Goal: Check status: Check status

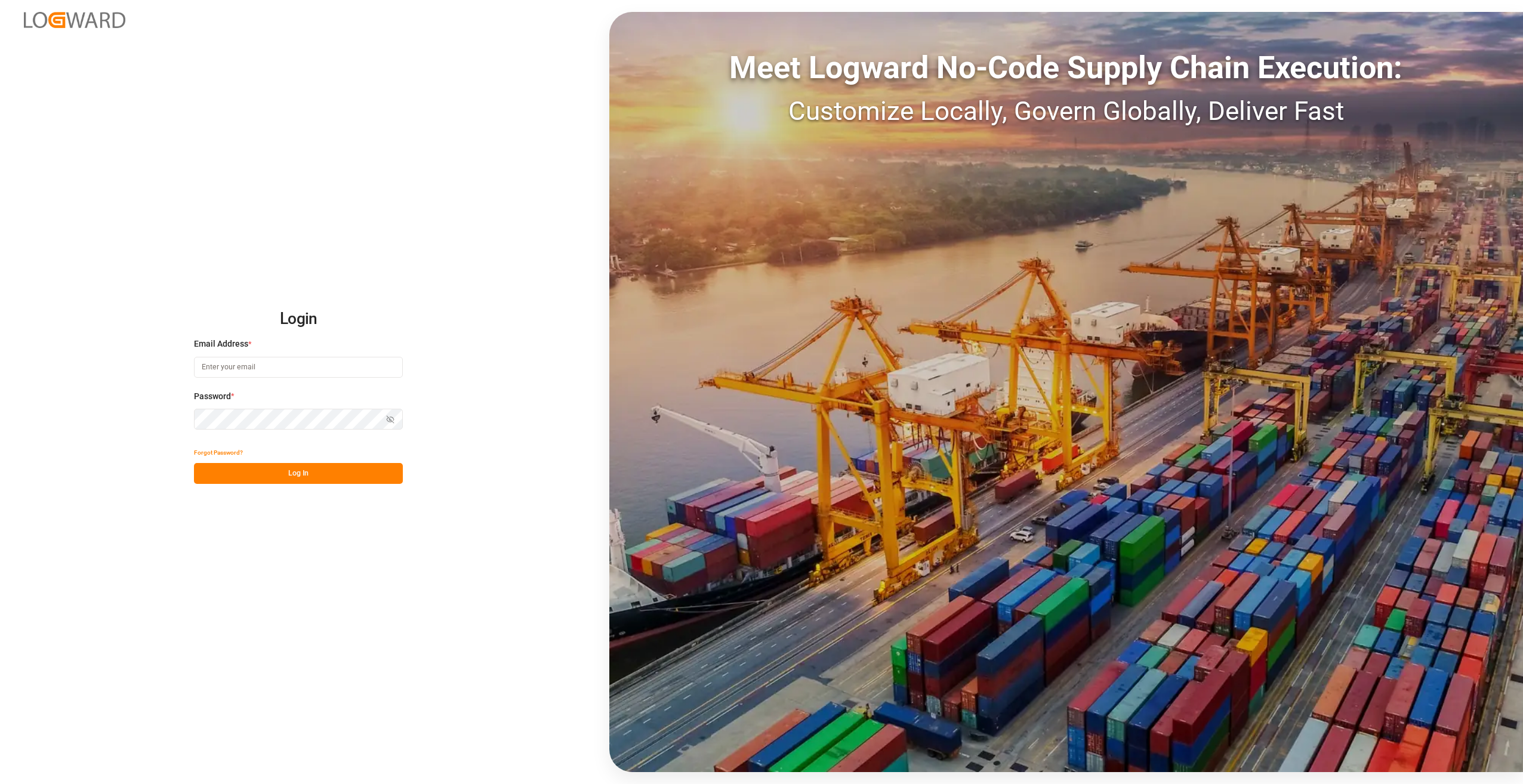
type input "[PERSON_NAME][EMAIL_ADDRESS][PERSON_NAME][DOMAIN_NAME]"
click at [299, 475] on button "Log In" at bounding box center [298, 473] width 209 height 21
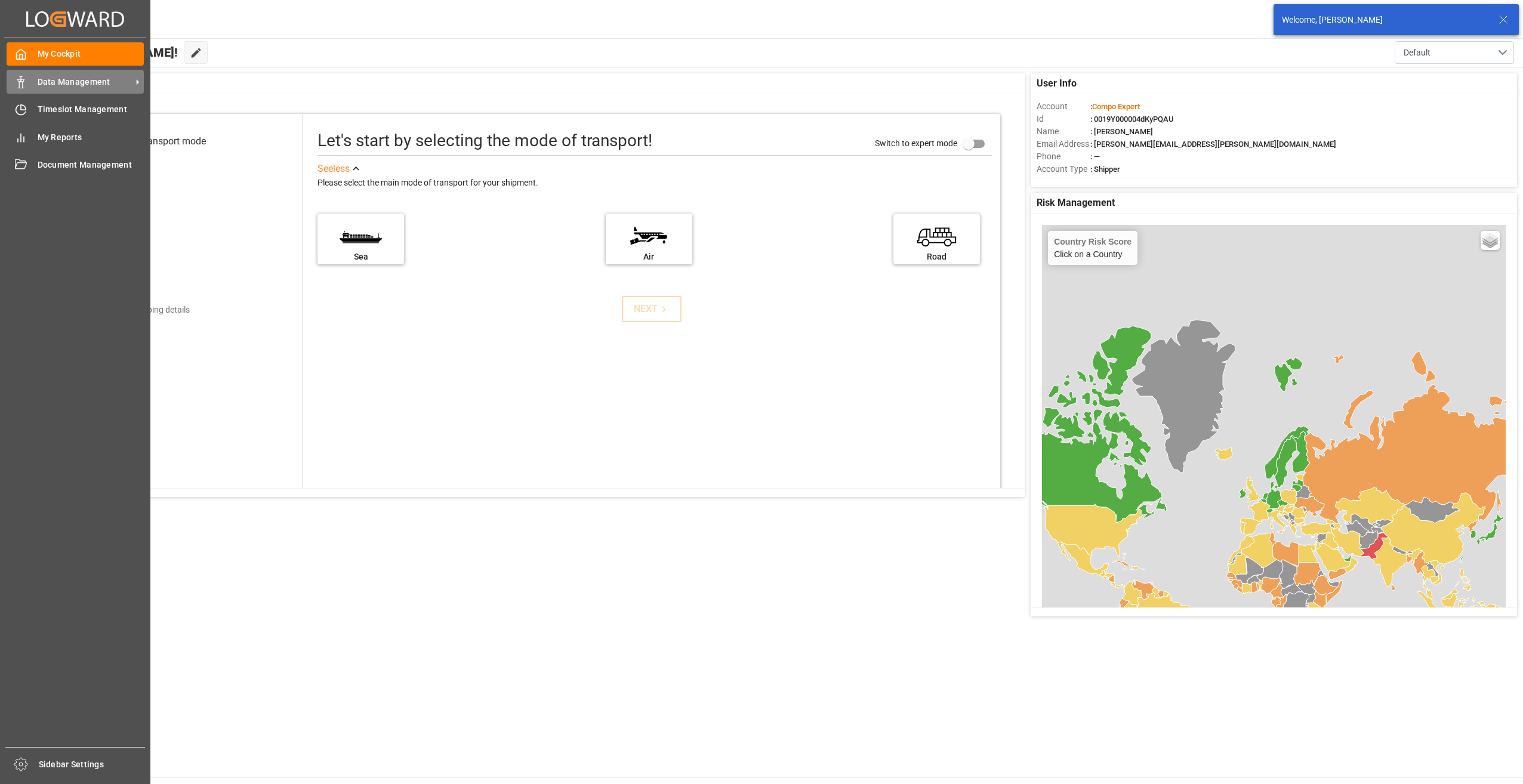
click at [27, 87] on div "Data Management Data Management" at bounding box center [75, 81] width 137 height 23
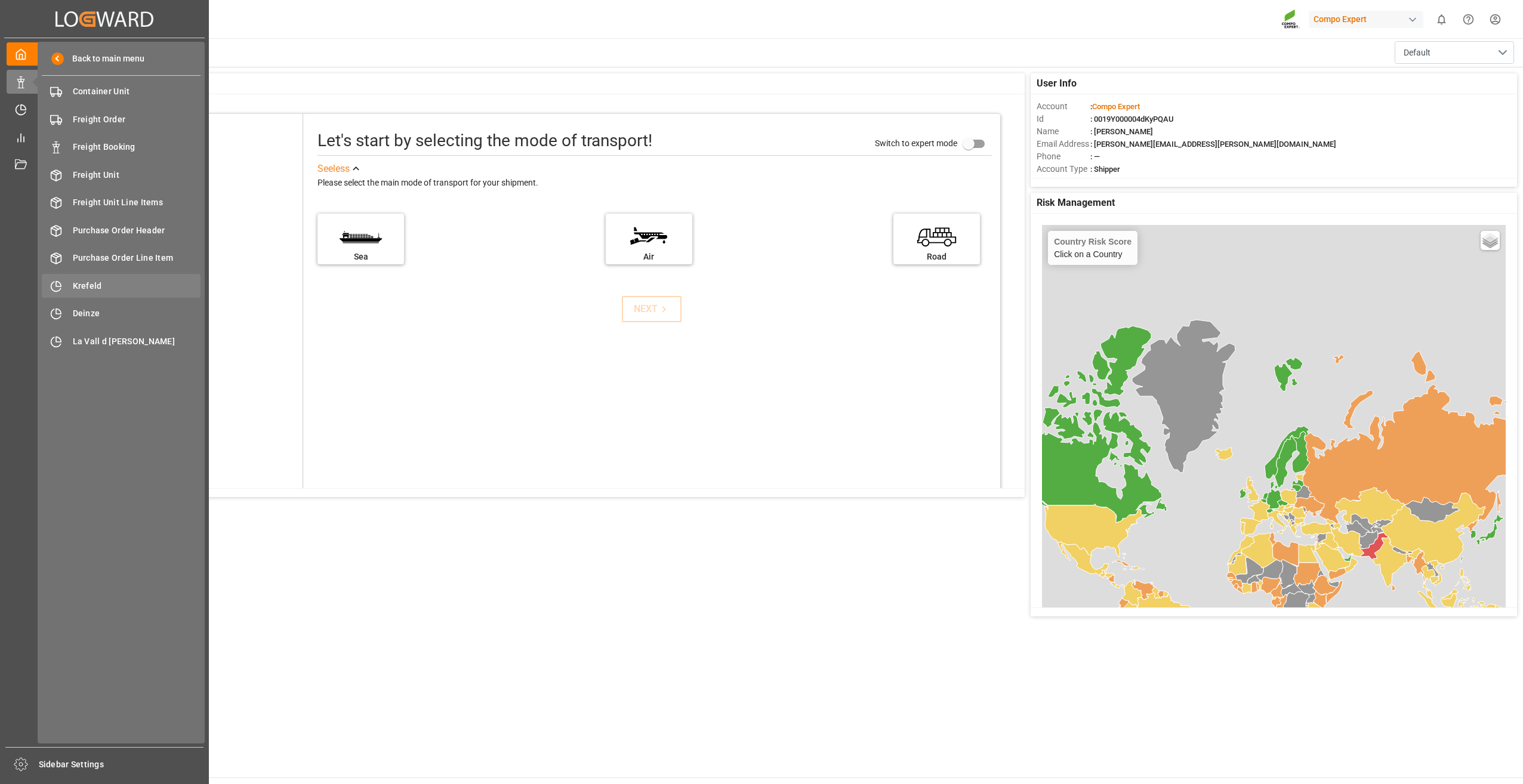
click at [89, 280] on span "Krefeld" at bounding box center [137, 286] width 128 height 13
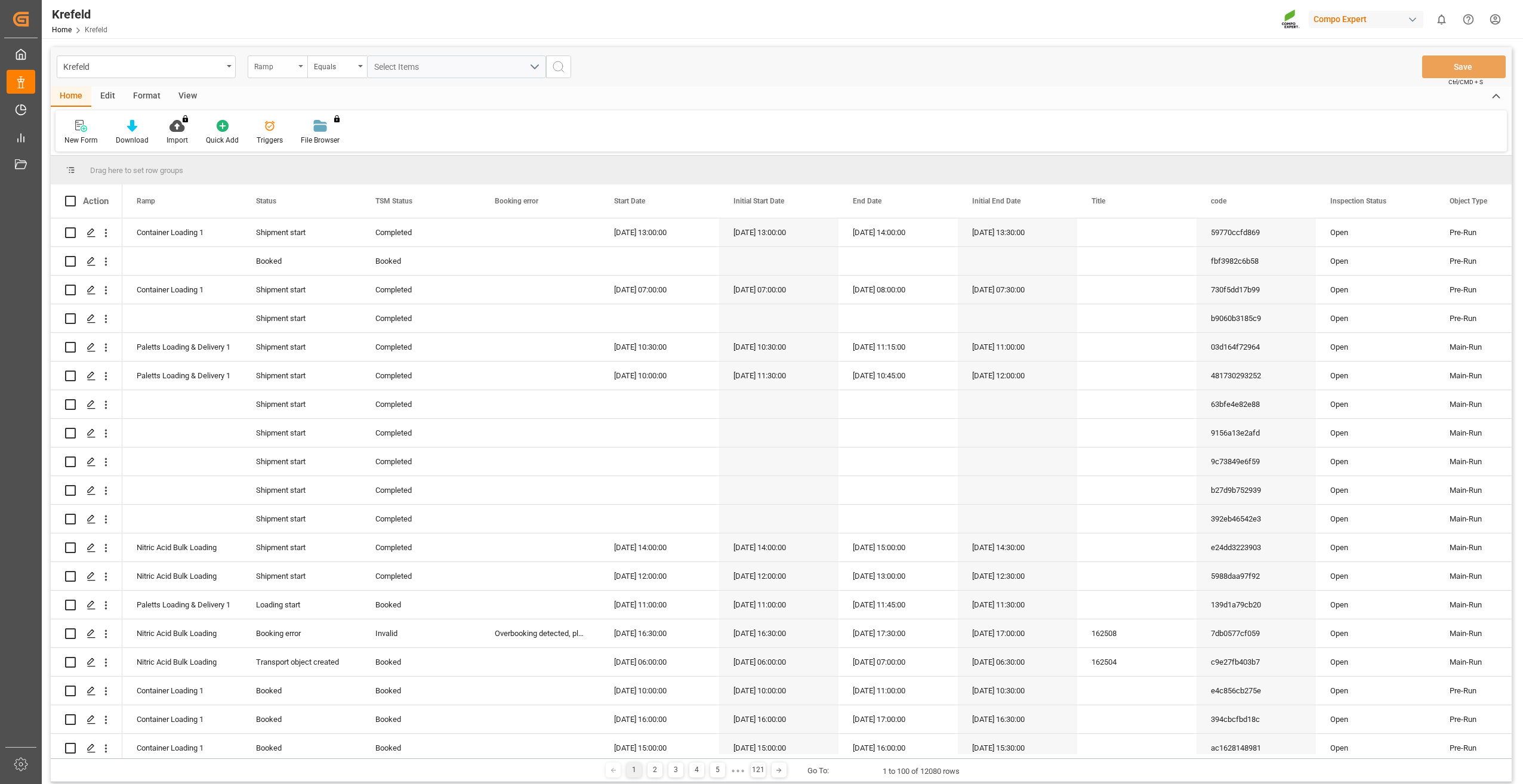
click at [300, 61] on div "Ramp" at bounding box center [278, 66] width 60 height 22
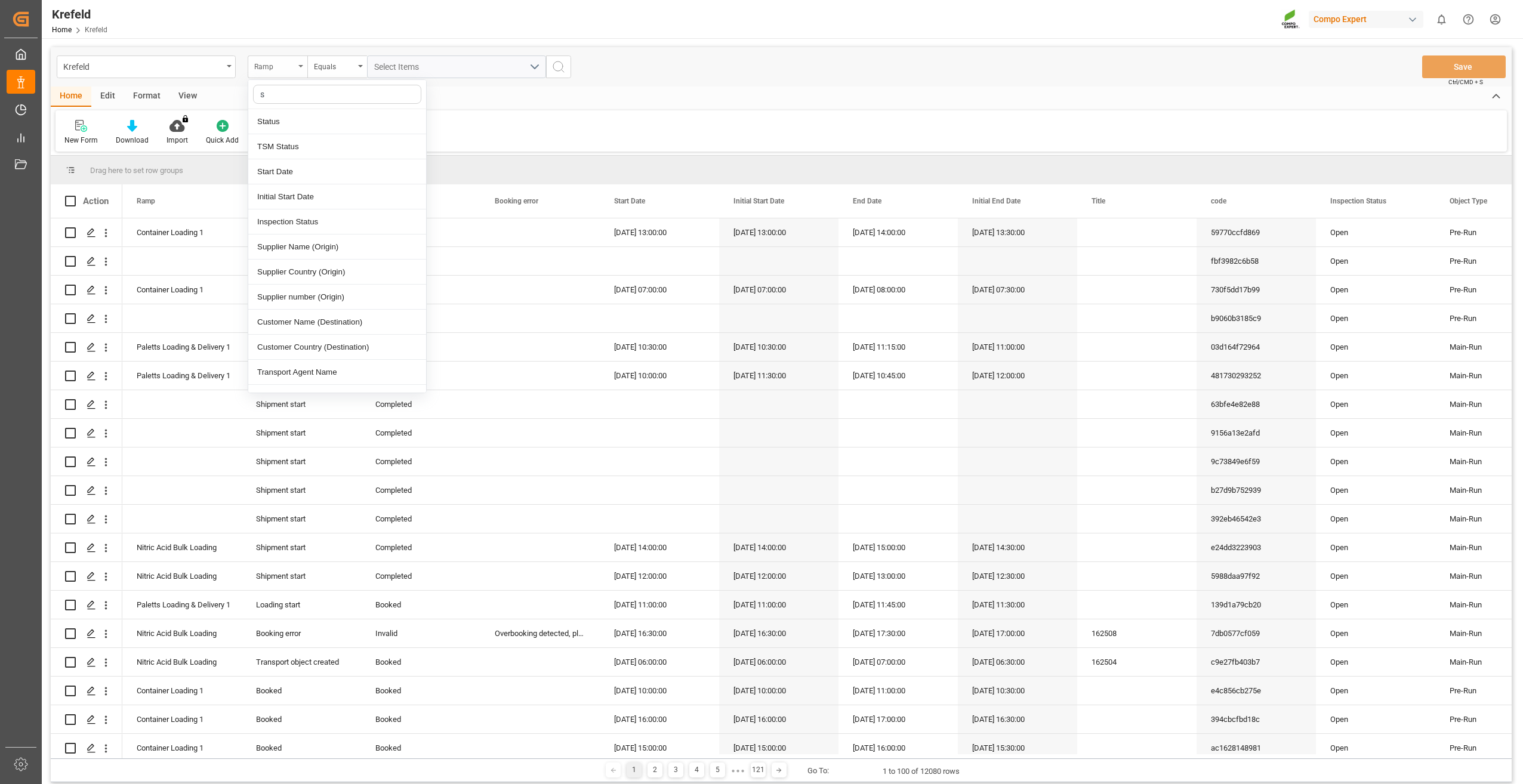
type input "sa"
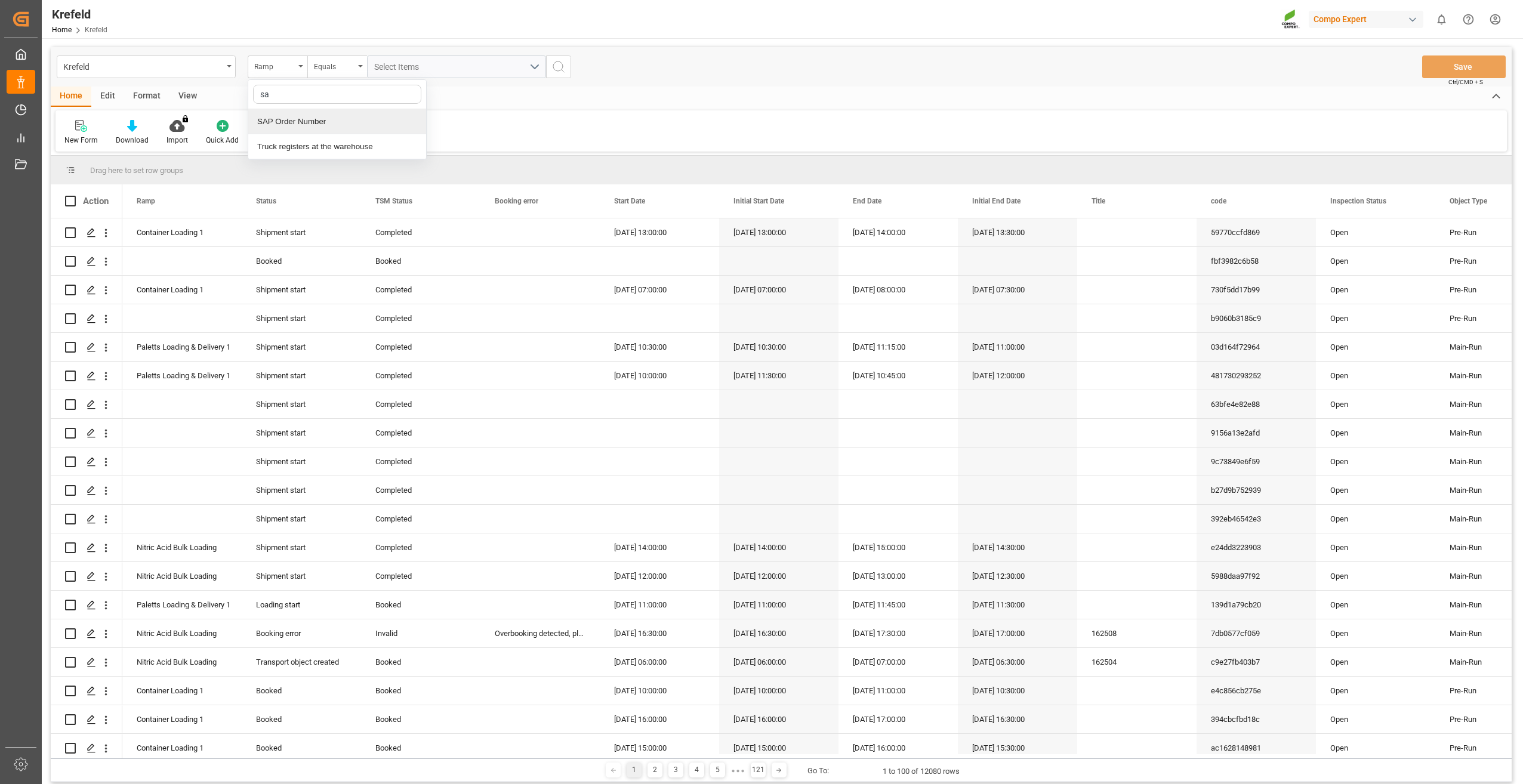
click at [305, 122] on div "SAP Order Number" at bounding box center [337, 121] width 178 height 25
click at [333, 69] on div "Equals" at bounding box center [335, 65] width 41 height 14
click at [341, 144] on div "Fuzzy search" at bounding box center [397, 146] width 178 height 25
click at [415, 58] on input "text" at bounding box center [456, 66] width 179 height 22
paste input "4510356225"
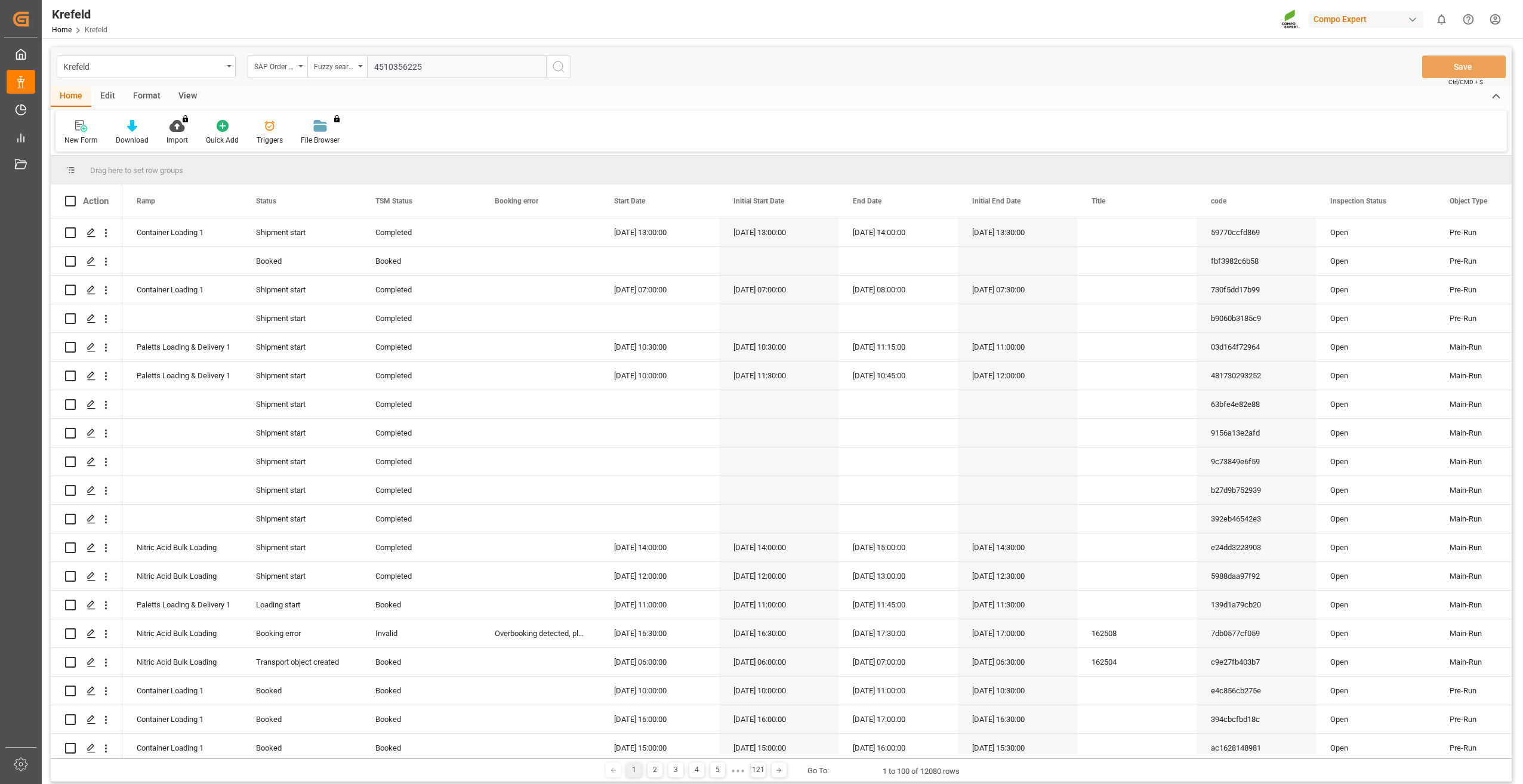
type input "4510356225"
click at [564, 64] on icon "search button" at bounding box center [558, 66] width 14 height 14
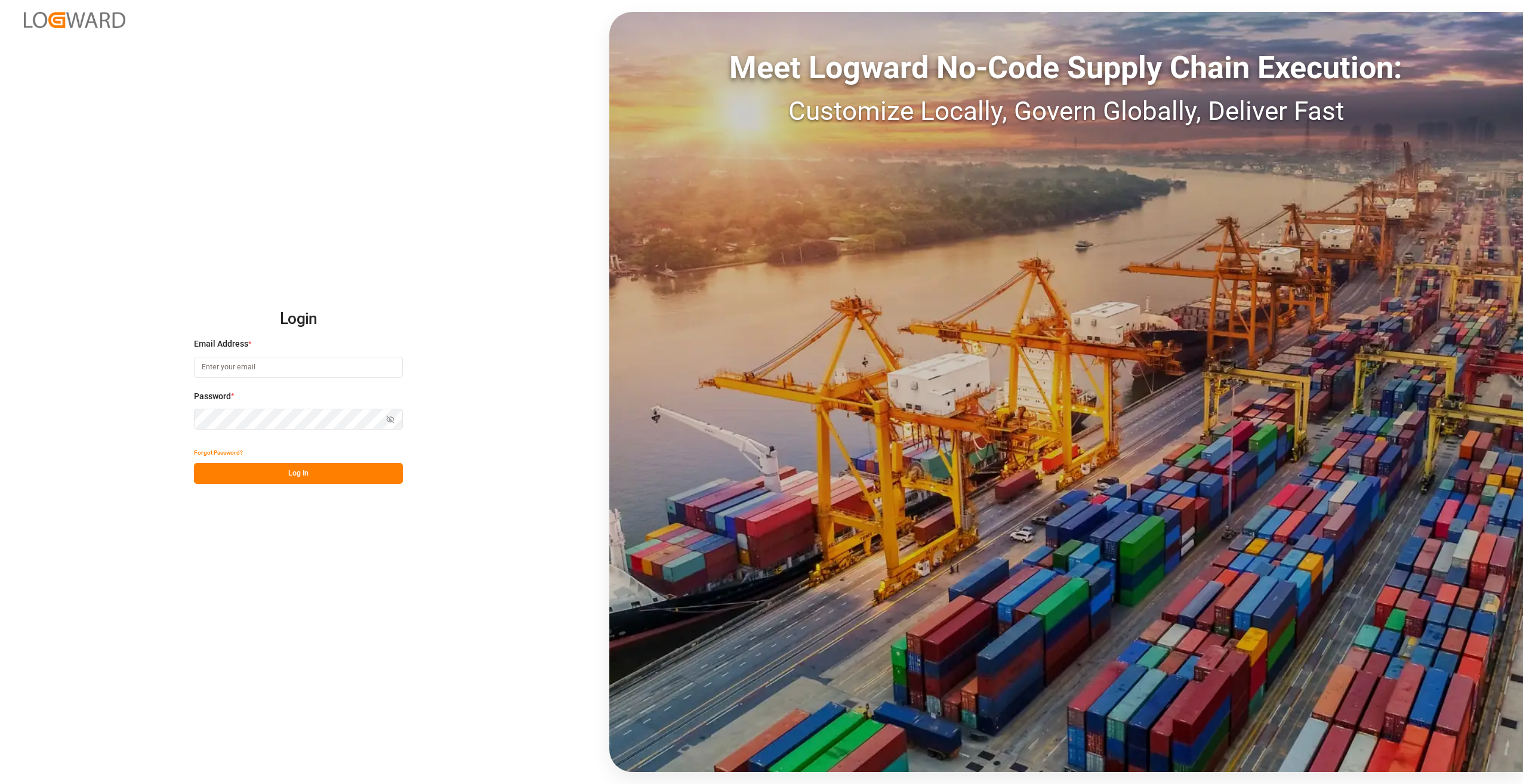
type input "[PERSON_NAME][EMAIL_ADDRESS][PERSON_NAME][DOMAIN_NAME]"
click at [280, 465] on button "Log In" at bounding box center [298, 473] width 209 height 21
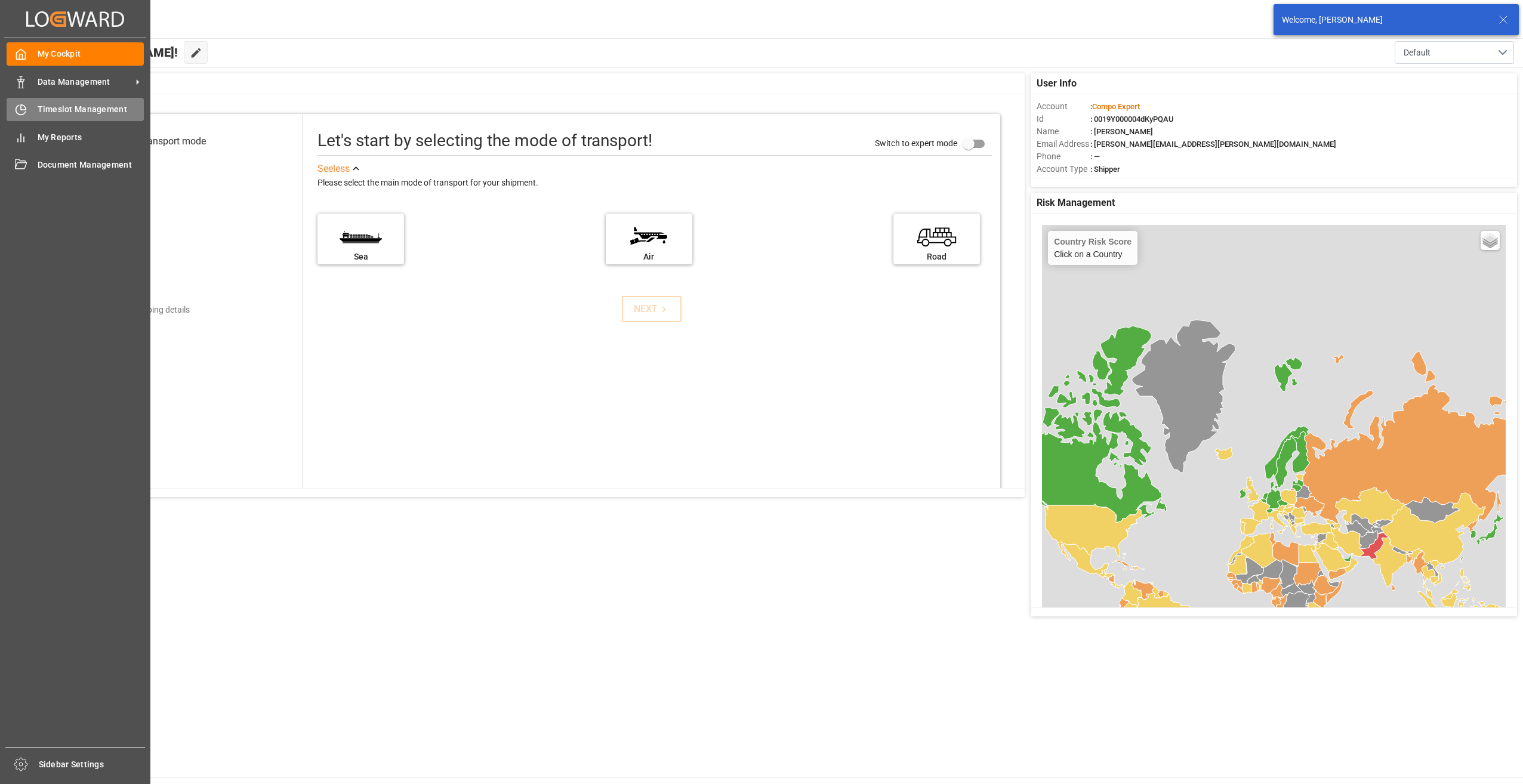
click at [58, 108] on span "Timeslot Management" at bounding box center [91, 109] width 107 height 13
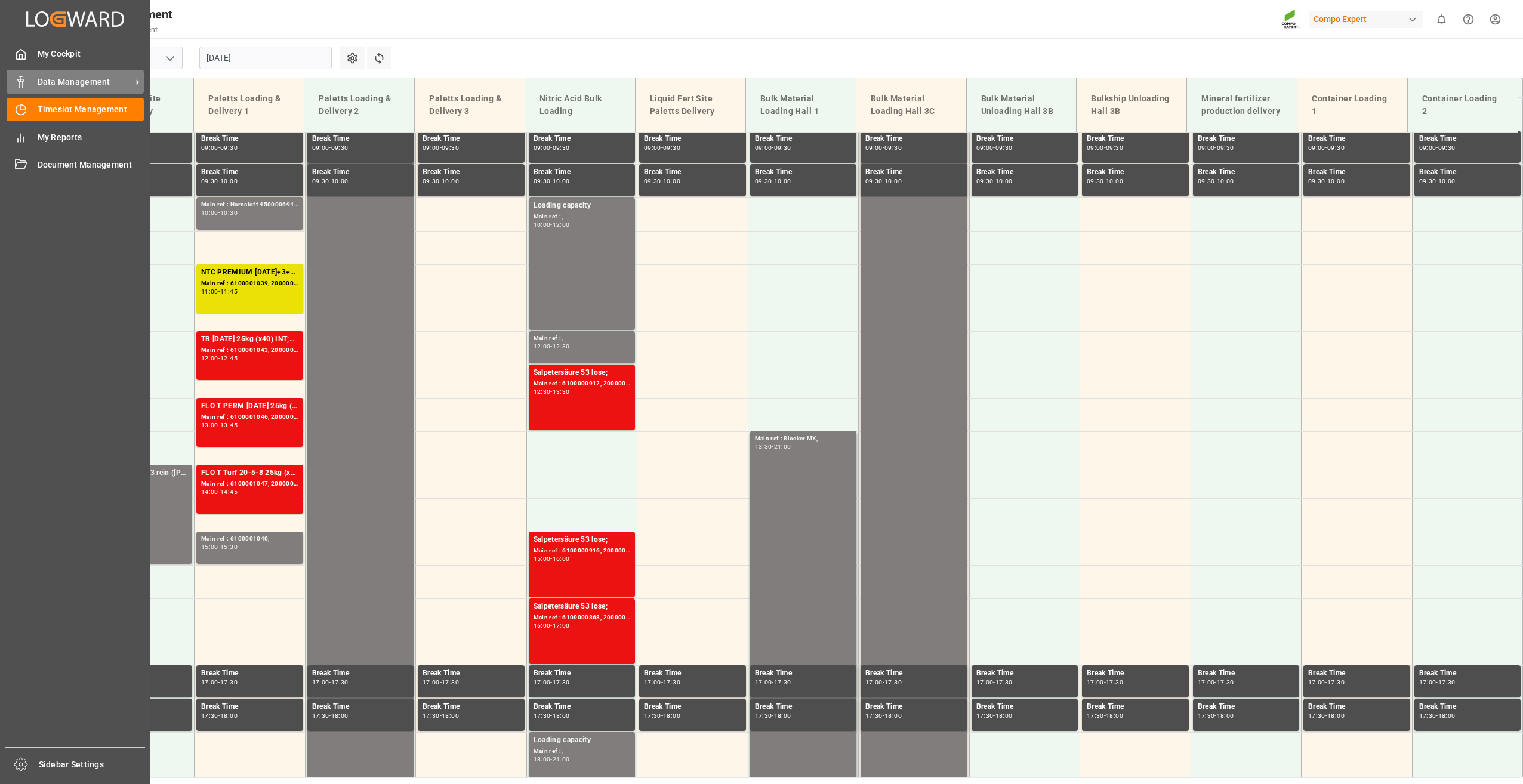
click at [48, 79] on span "Data Management" at bounding box center [85, 82] width 94 height 13
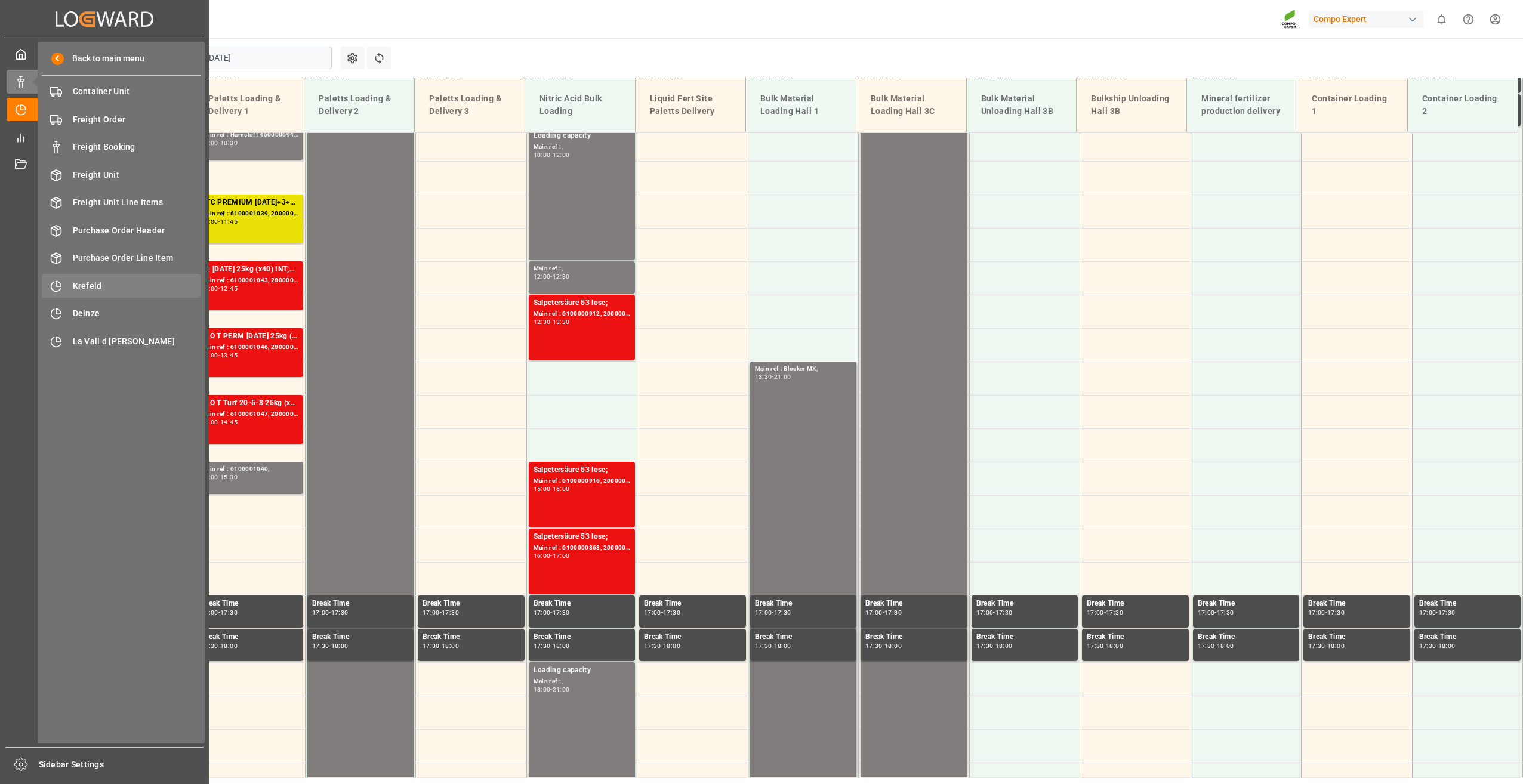
click at [94, 283] on span "Krefeld" at bounding box center [137, 286] width 128 height 13
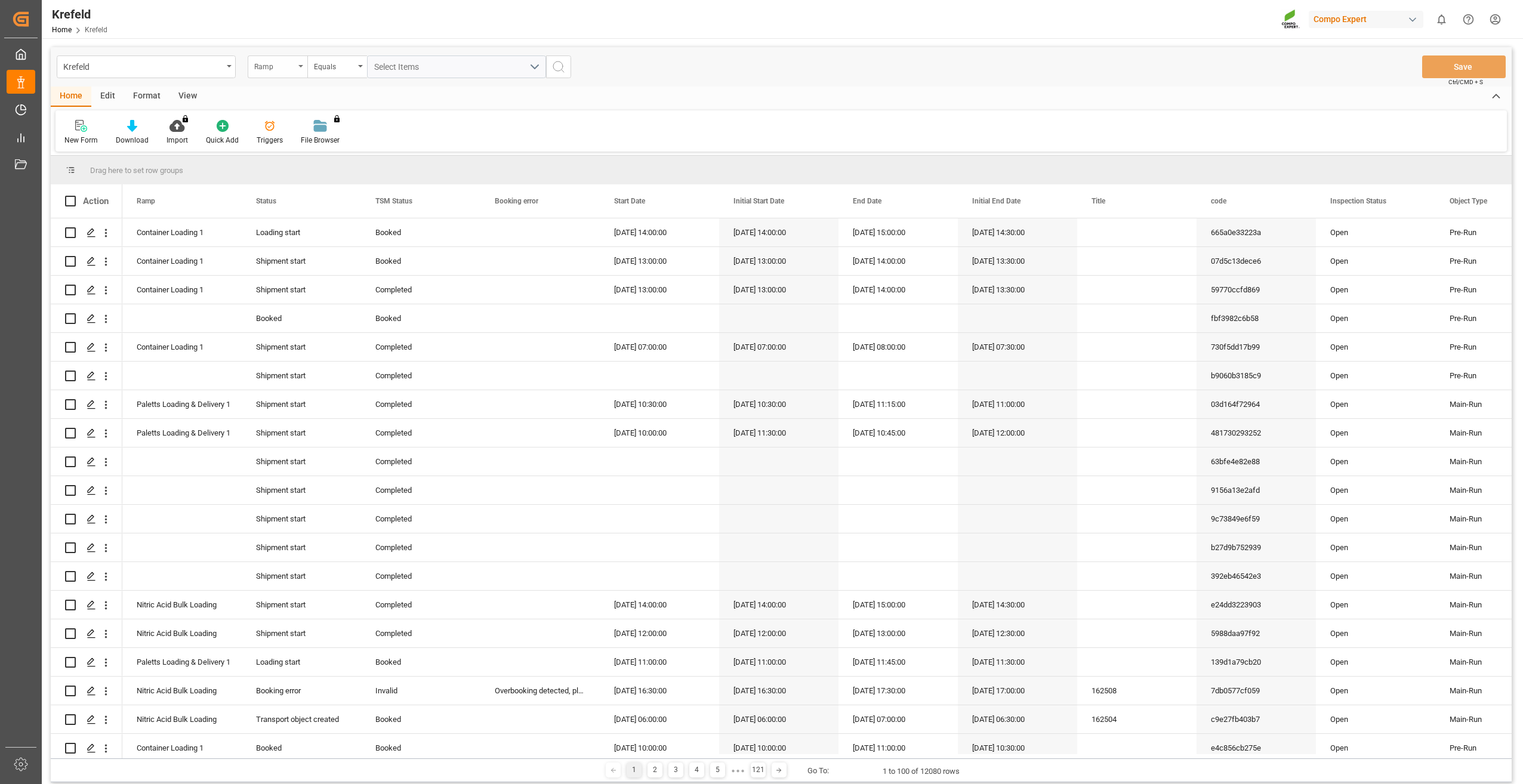
click at [301, 63] on div "Ramp" at bounding box center [278, 66] width 60 height 22
type input "sap"
click at [284, 125] on div "SAP Order Number" at bounding box center [337, 121] width 178 height 25
click at [335, 62] on div "Equals" at bounding box center [335, 65] width 41 height 14
click at [349, 144] on div "Fuzzy search" at bounding box center [397, 146] width 178 height 25
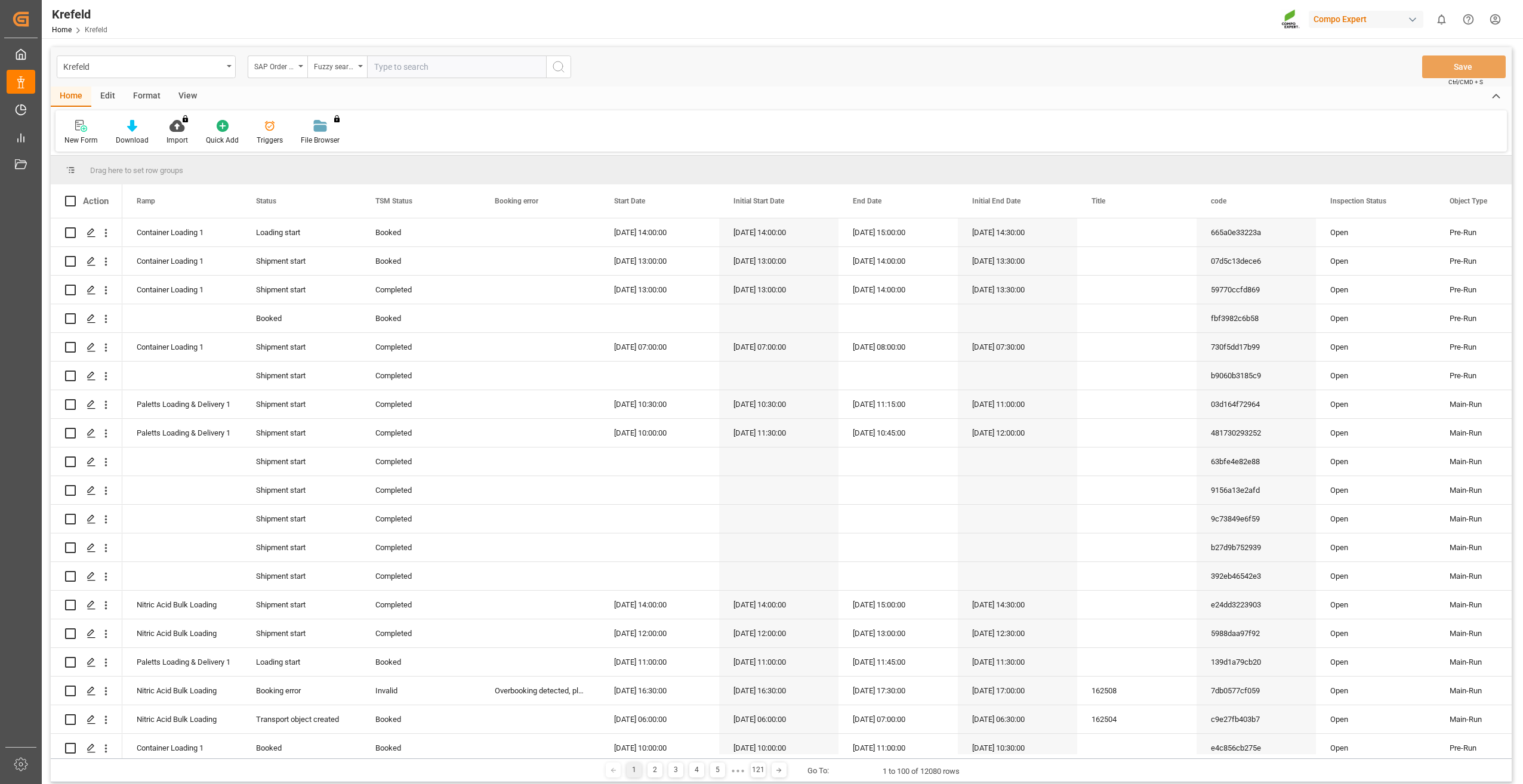
click at [399, 68] on input "text" at bounding box center [456, 66] width 179 height 22
paste input "2000000350"
type input "2000000350"
click at [562, 71] on icon "search button" at bounding box center [558, 66] width 14 height 14
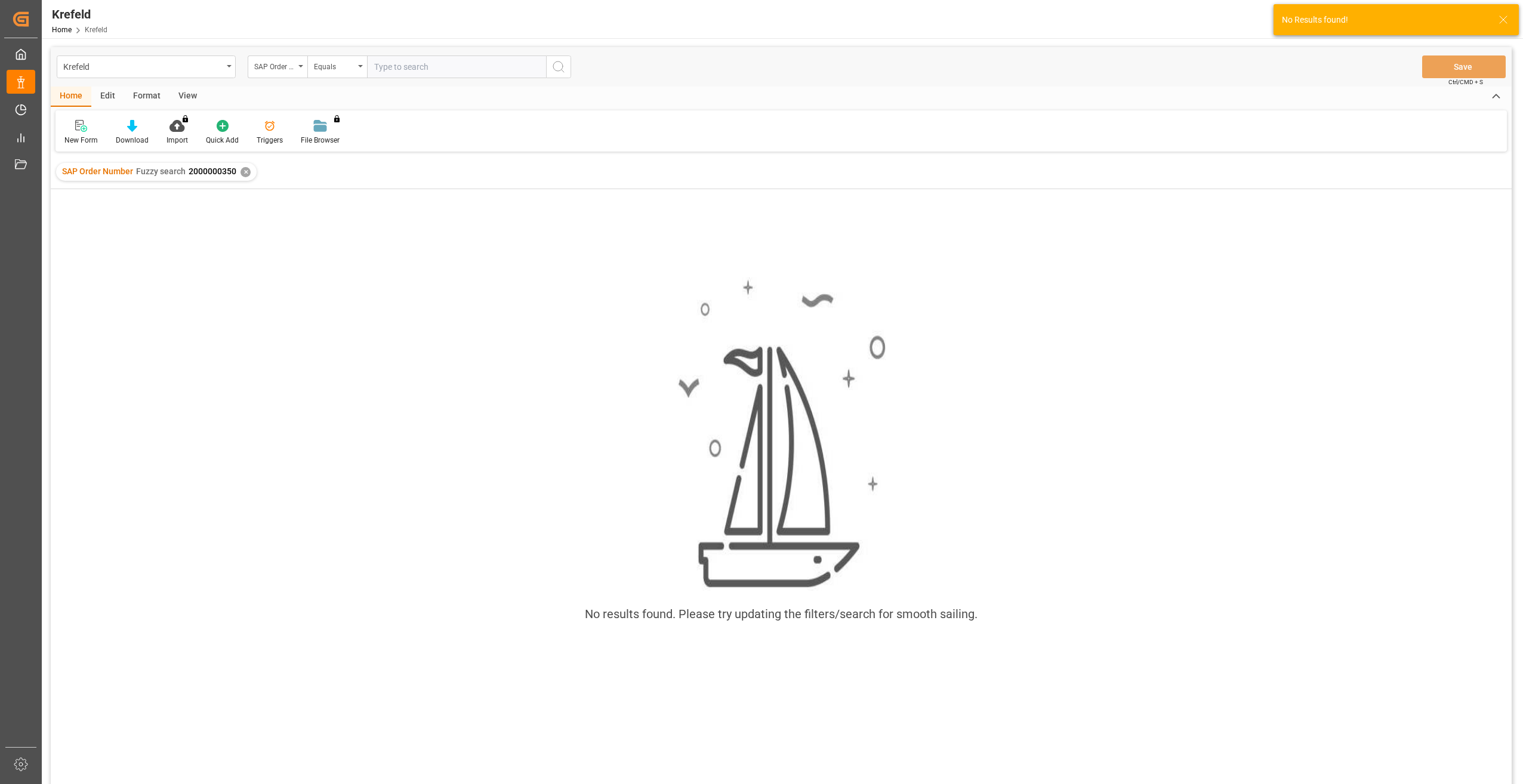
click at [246, 173] on div "✕" at bounding box center [245, 172] width 10 height 10
